Goal: Register for event/course

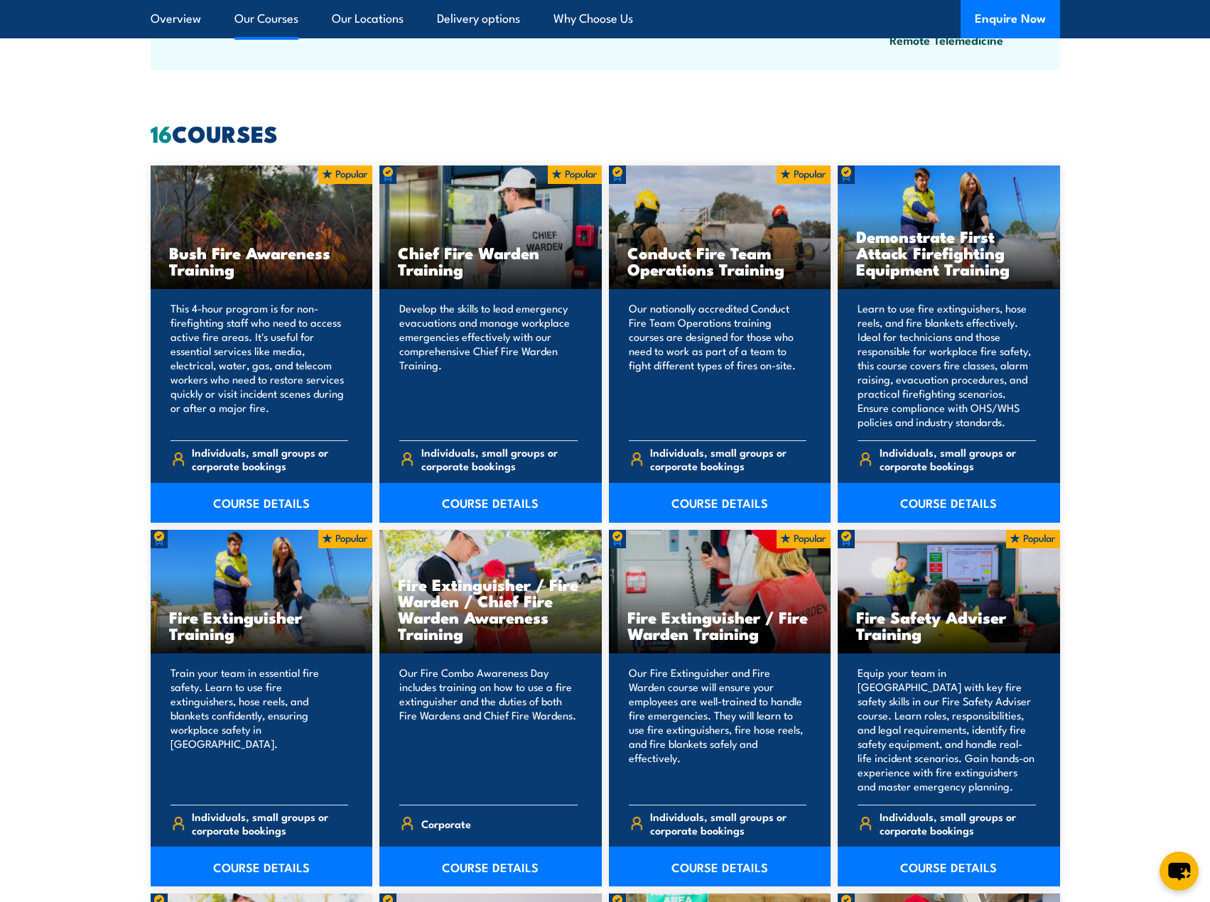
scroll to position [1065, 0]
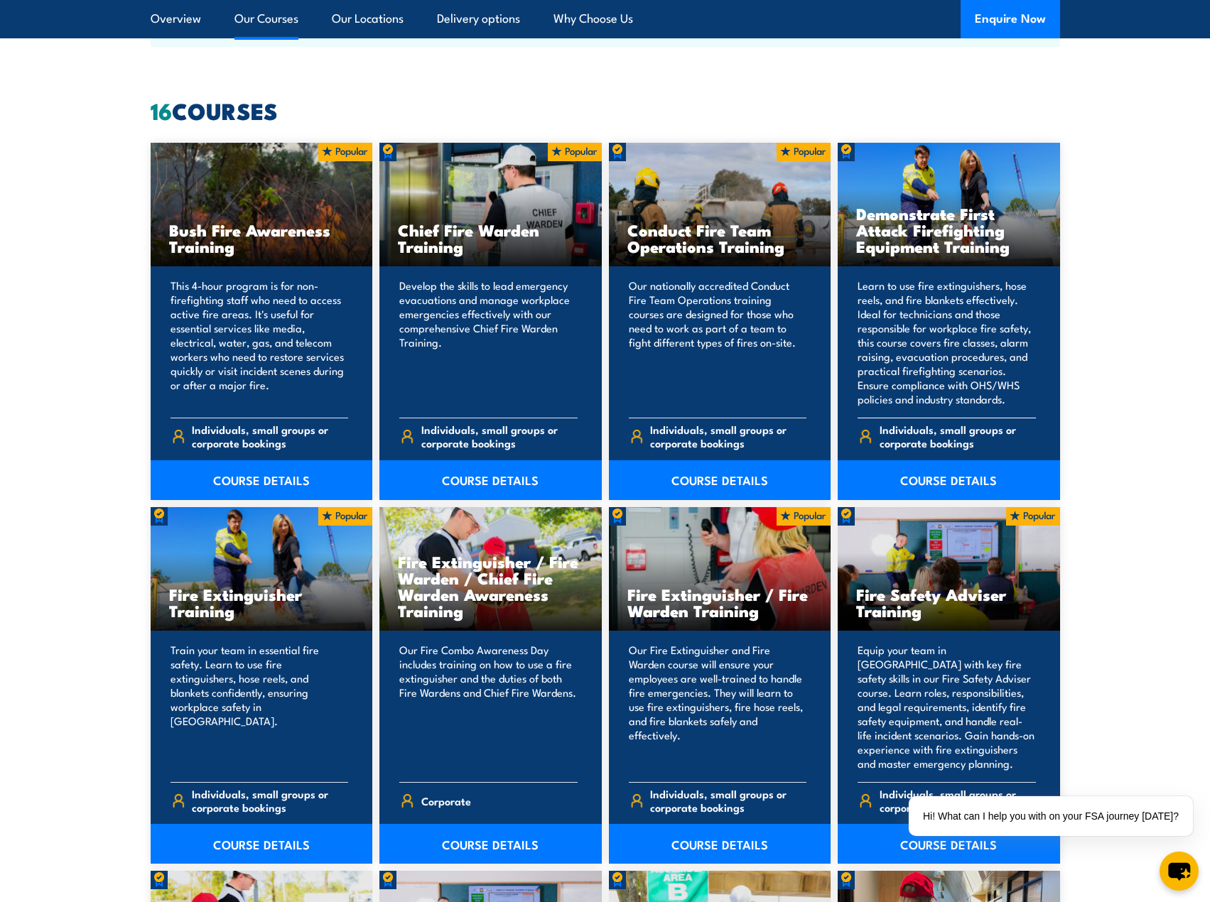
click at [933, 436] on span "Individuals, small groups or corporate bookings" at bounding box center [957, 436] width 156 height 27
click at [948, 483] on link "COURSE DETAILS" at bounding box center [948, 480] width 222 height 40
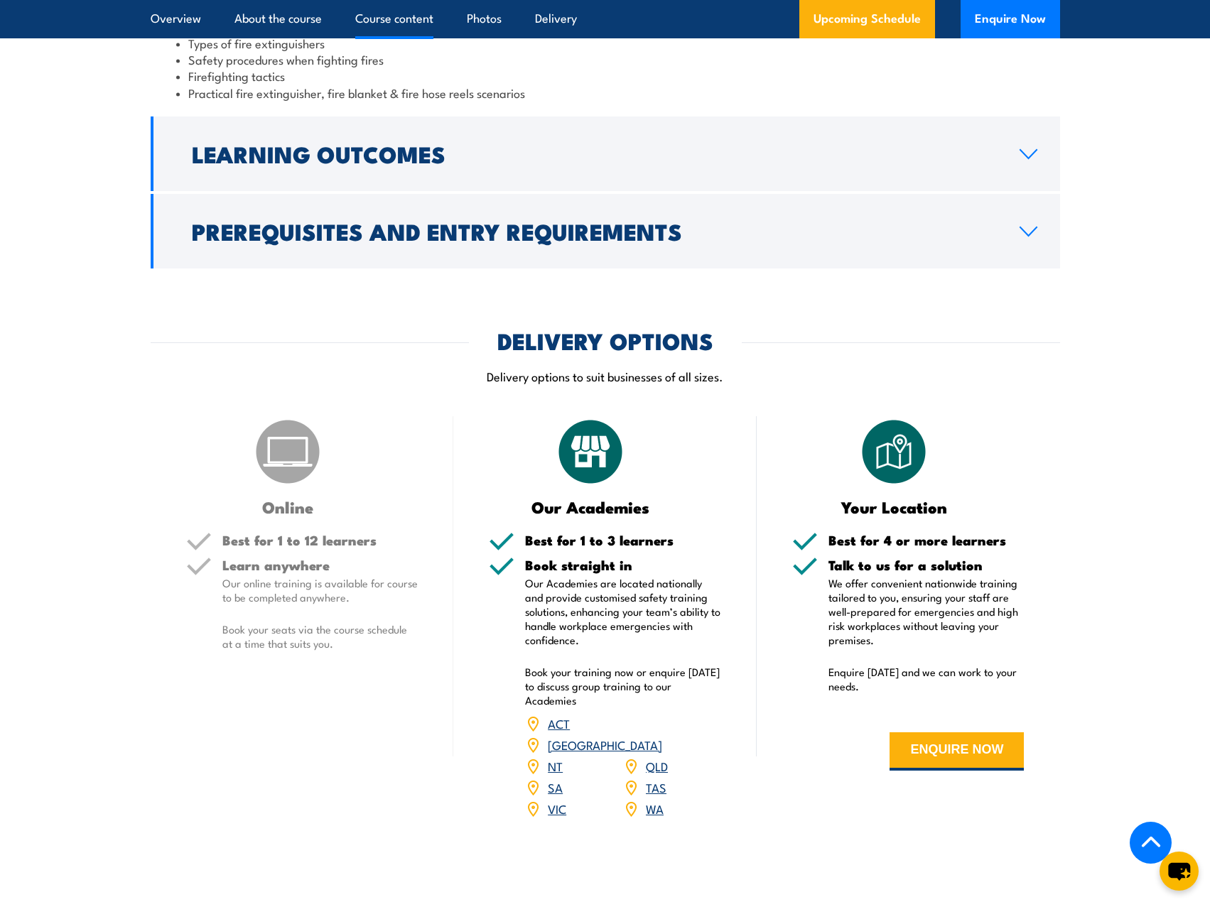
scroll to position [2131, 0]
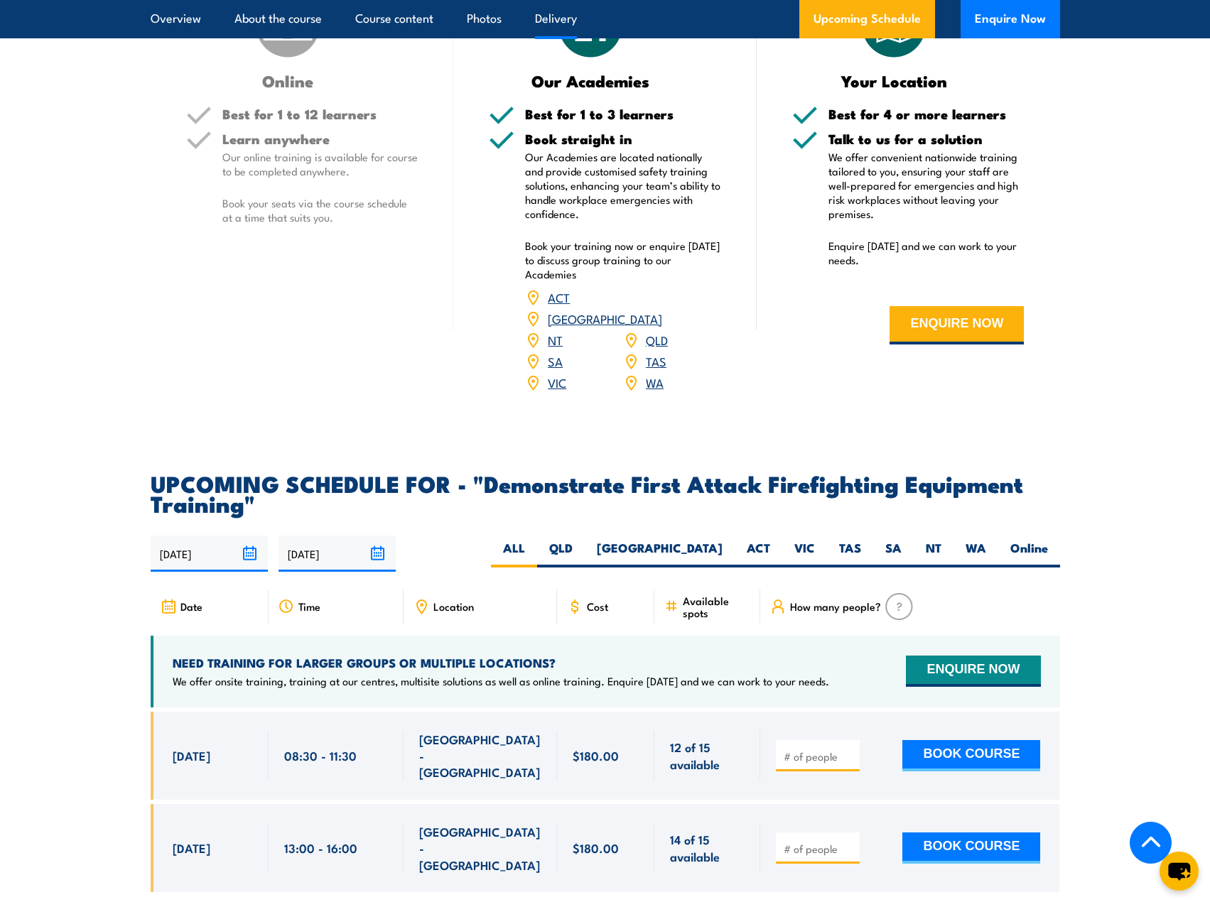
click at [94, 611] on section "UPCOMING SCHEDULE FOR - "Demonstrate First Attack Firefighting Equipment Traini…" at bounding box center [605, 693] width 1210 height 440
click at [957, 540] on label "WA" at bounding box center [975, 554] width 45 height 28
click at [986, 540] on input "WA" at bounding box center [990, 544] width 9 height 9
radio input "true"
click at [970, 540] on label "WA" at bounding box center [975, 554] width 45 height 28
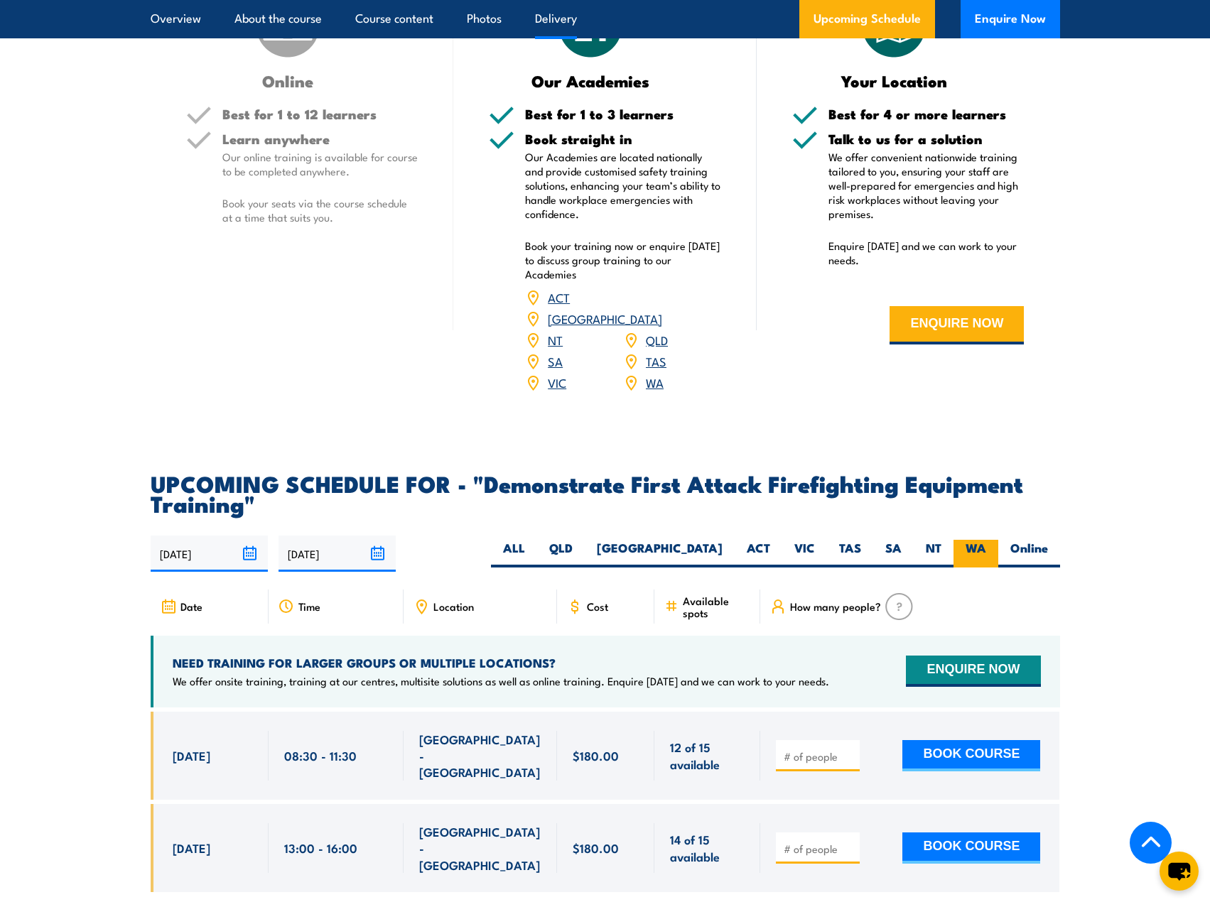
click at [986, 540] on input "WA" at bounding box center [990, 544] width 9 height 9
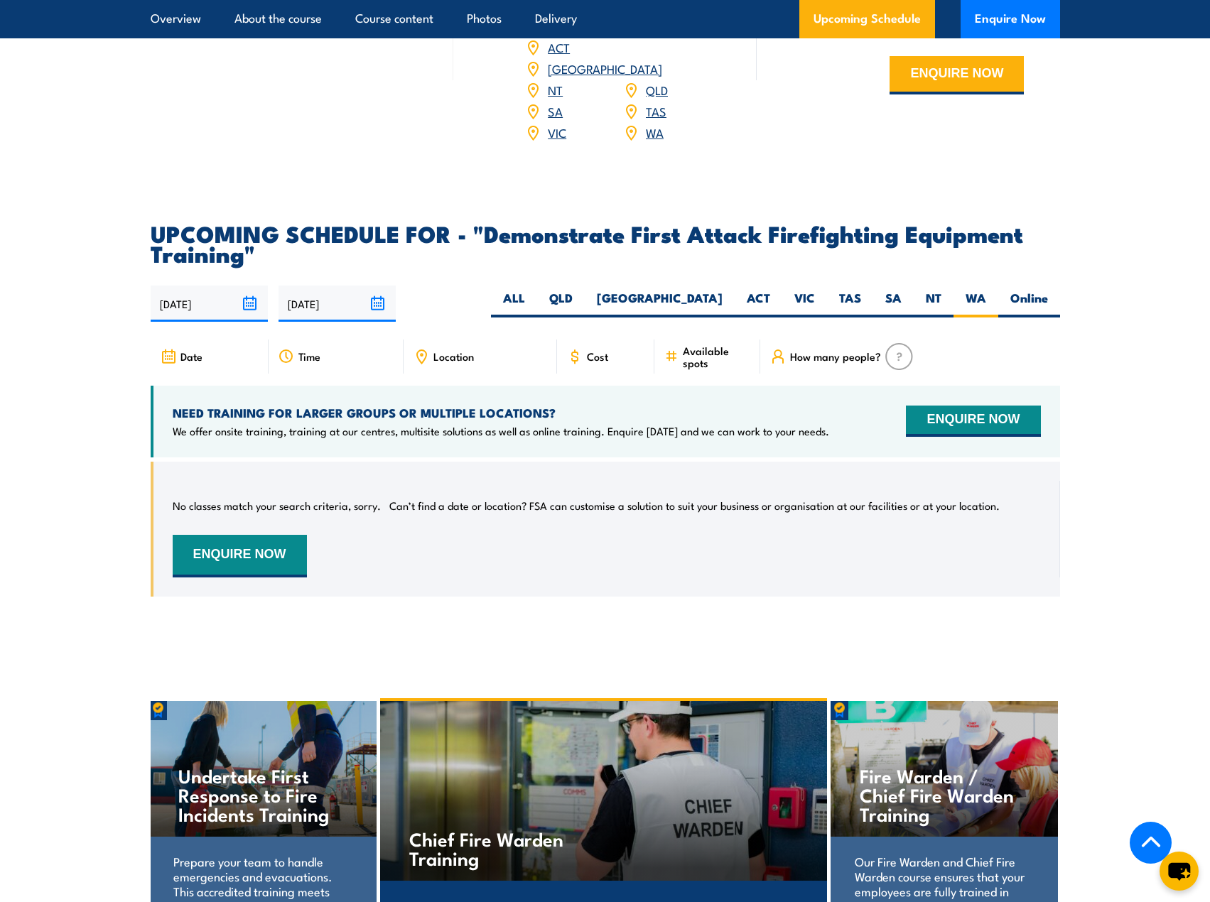
scroll to position [2362, 0]
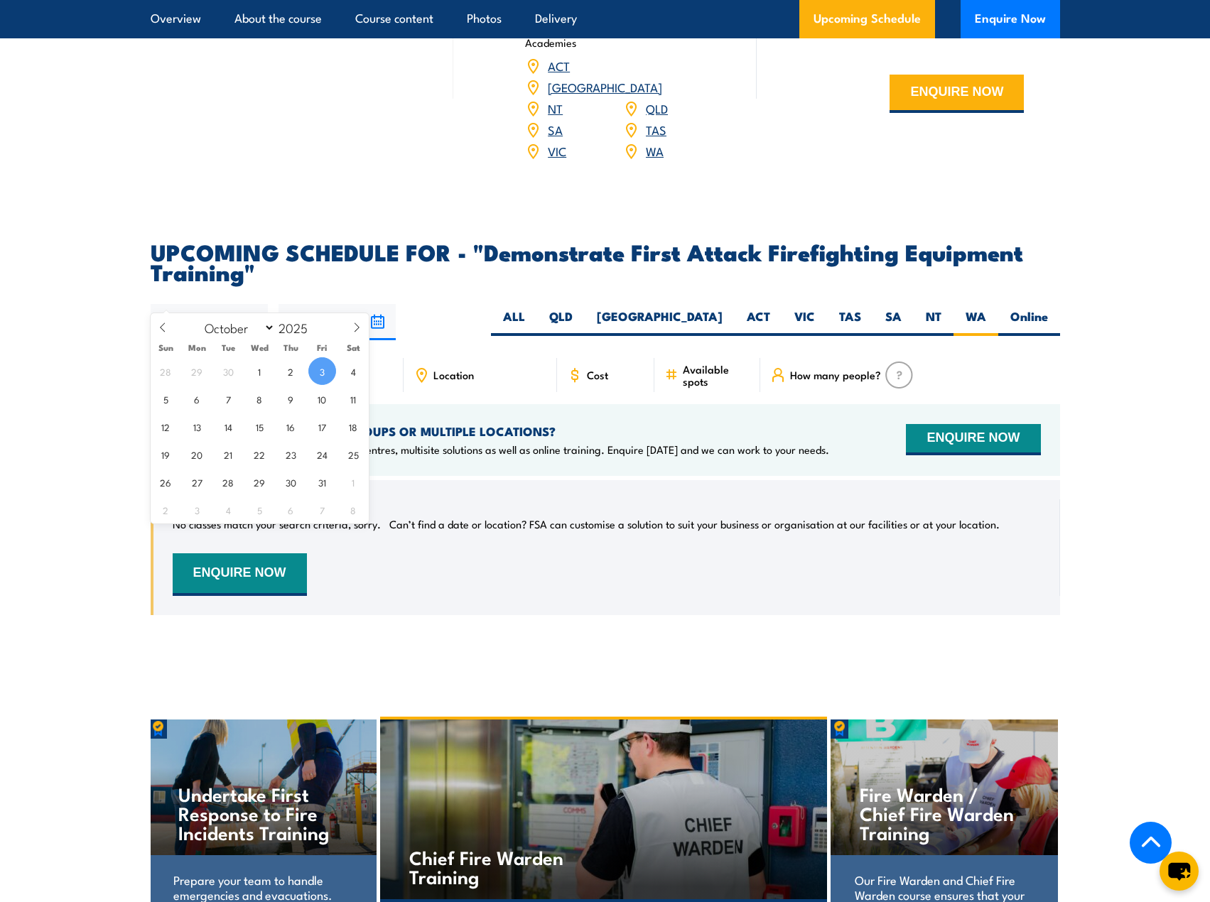
click at [227, 304] on input "[DATE]" at bounding box center [209, 322] width 117 height 36
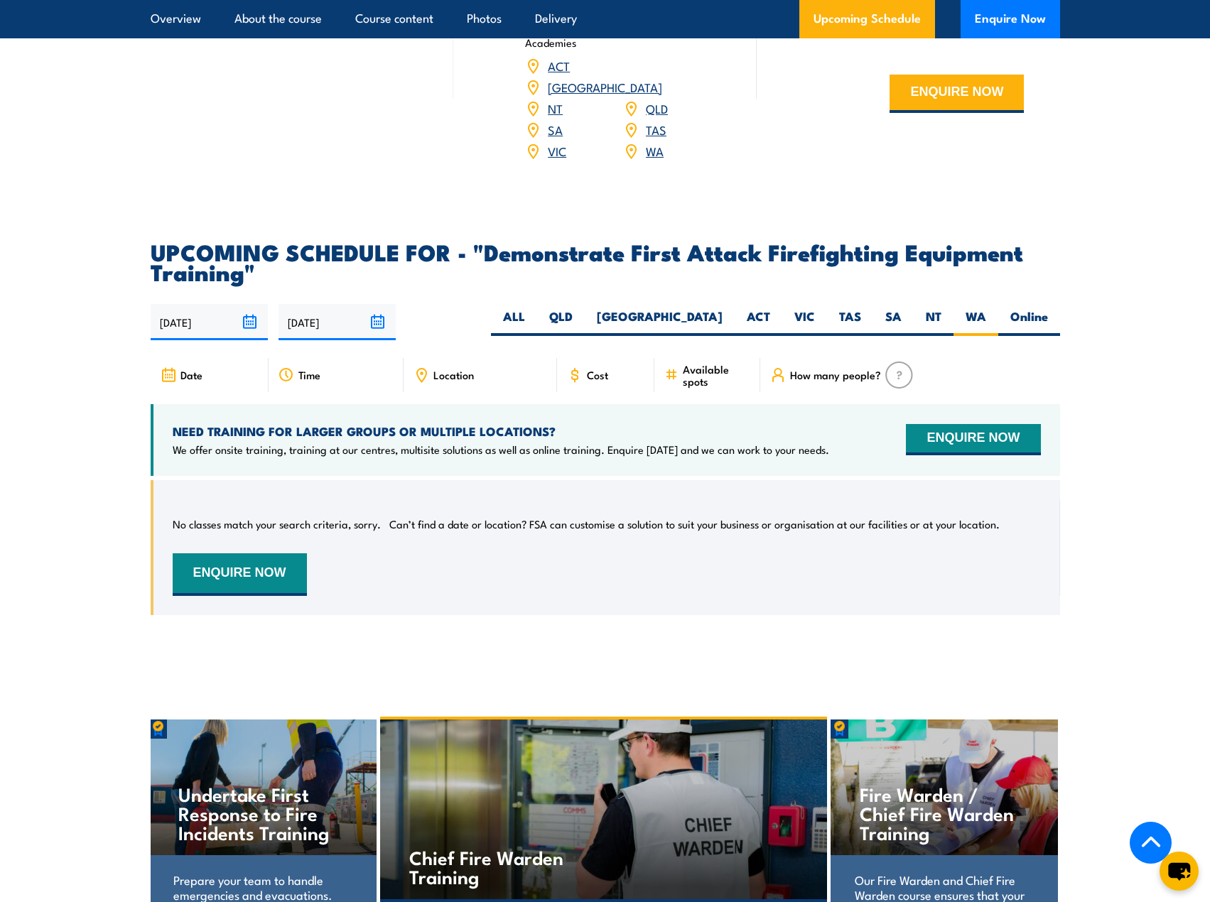
click at [122, 303] on section "UPCOMING SCHEDULE FOR - "Demonstrate First Attack Firefighting Equipment Traini…" at bounding box center [605, 439] width 1210 height 395
